Goal: Task Accomplishment & Management: Complete application form

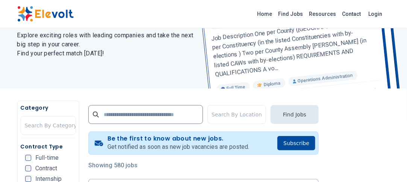
scroll to position [73, 0]
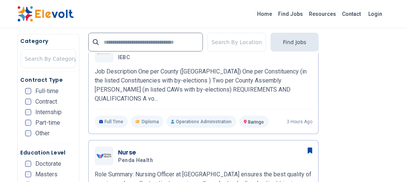
scroll to position [213, 0]
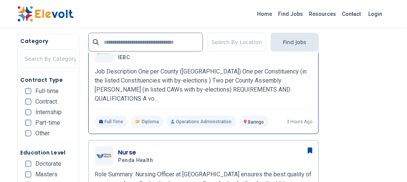
click at [243, 115] on p "Baringo KE" at bounding box center [254, 121] width 29 height 12
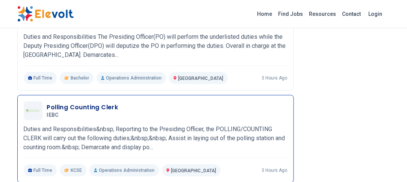
scroll to position [900, 0]
click at [167, 125] on p "Duties and Responsibilities&nbsp; Reporting to the Presiding Officer, the POLLI…" at bounding box center [156, 138] width 264 height 27
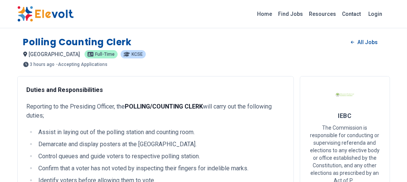
click at [132, 55] on span "KCSE" at bounding box center [137, 54] width 11 height 5
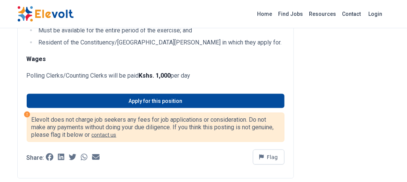
scroll to position [259, 0]
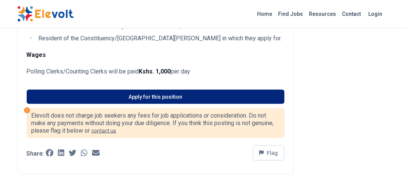
click at [135, 93] on link "Apply for this position" at bounding box center [156, 96] width 258 height 14
